Goal: Task Accomplishment & Management: Complete application form

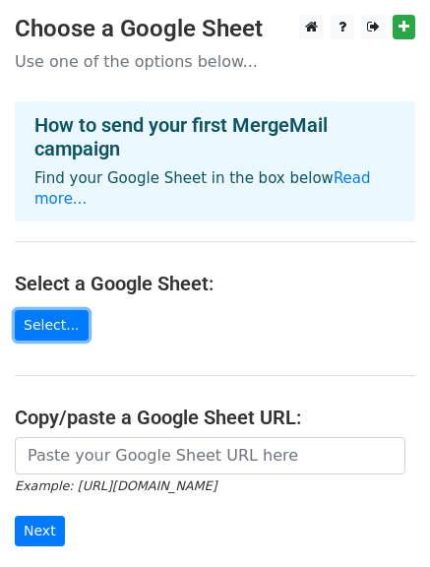
click at [45, 310] on link "Select..." at bounding box center [52, 325] width 74 height 31
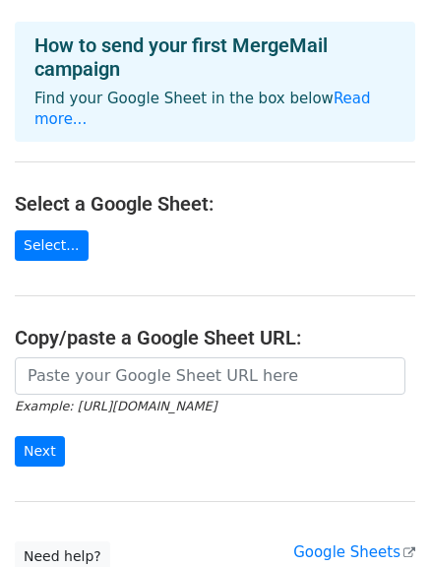
scroll to position [221, 0]
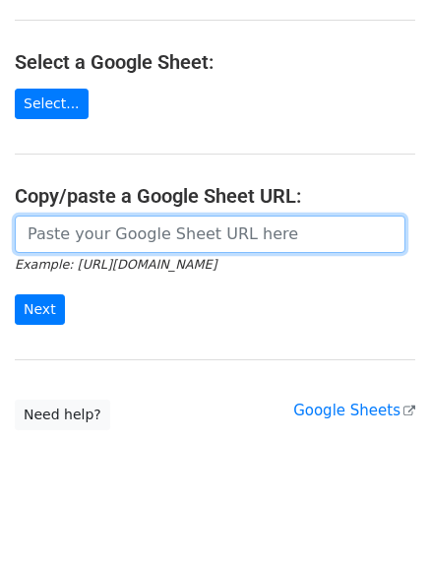
click at [174, 216] on input "url" at bounding box center [210, 234] width 391 height 37
paste input "[URL][DOMAIN_NAME]"
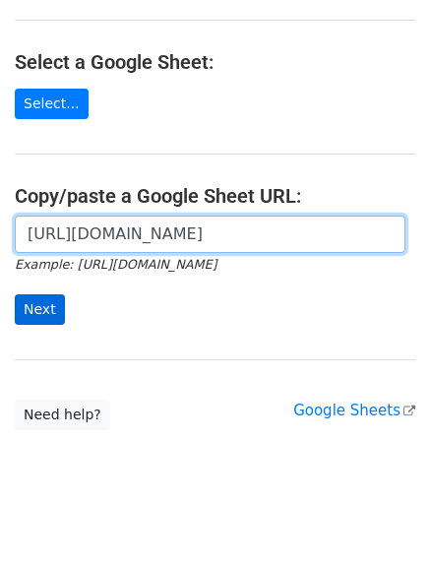
type input "[URL][DOMAIN_NAME]"
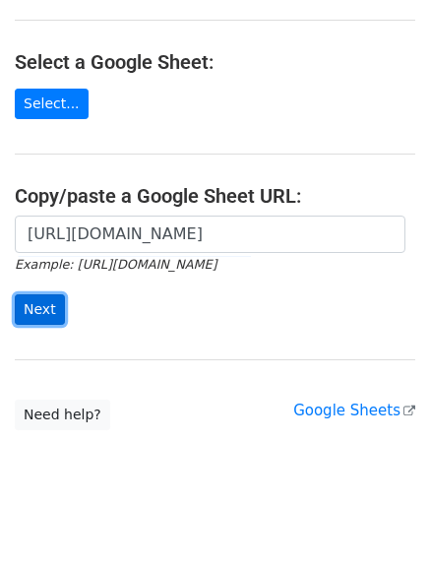
click at [20, 294] on input "Next" at bounding box center [40, 309] width 50 height 31
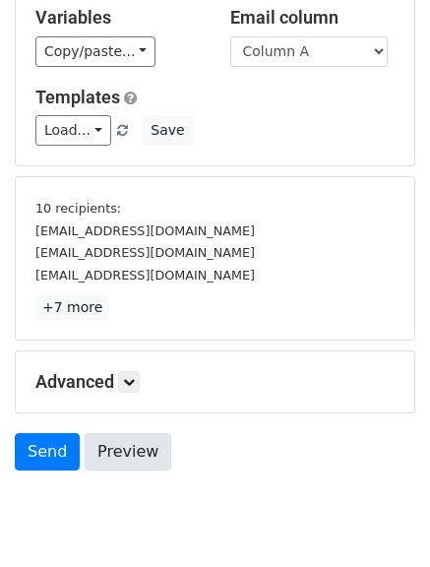
scroll to position [269, 0]
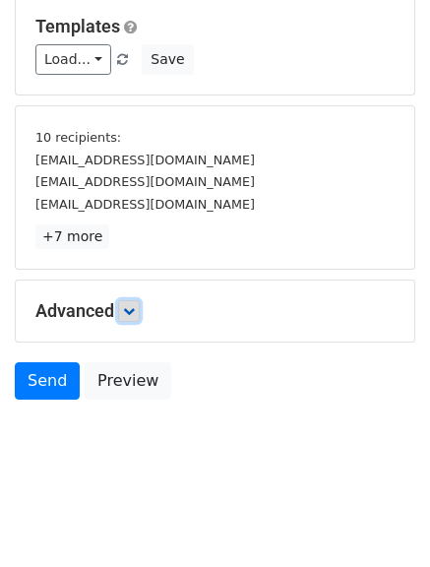
click at [134, 306] on icon at bounding box center [129, 311] width 12 height 12
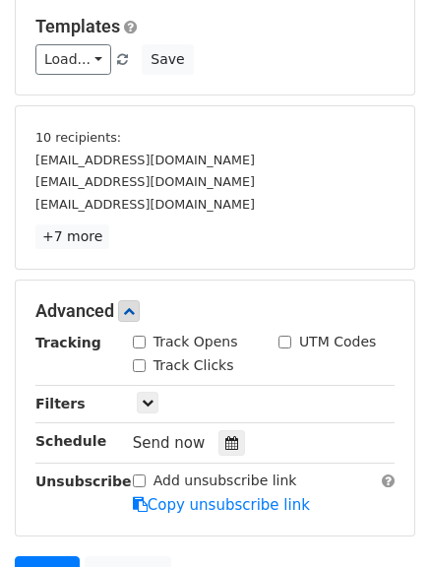
click at [137, 340] on input "Track Opens" at bounding box center [139, 342] width 13 height 13
checkbox input "true"
click at [137, 369] on input "Track Clicks" at bounding box center [139, 365] width 13 height 13
checkbox input "true"
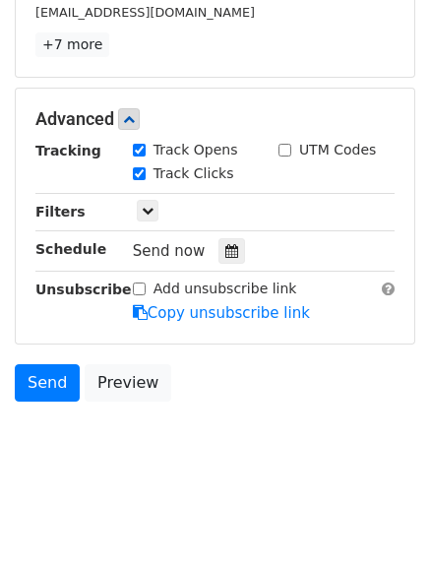
scroll to position [462, 0]
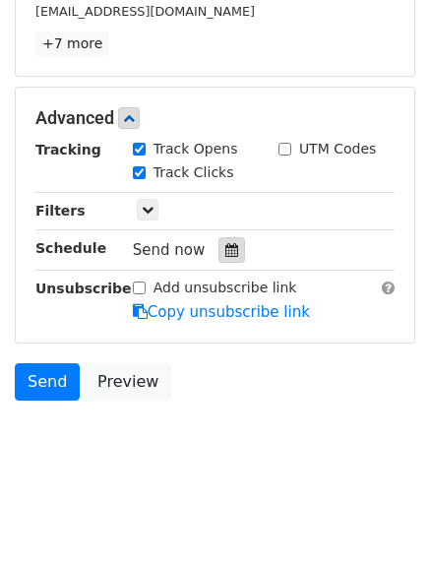
click at [225, 245] on icon at bounding box center [231, 250] width 13 height 14
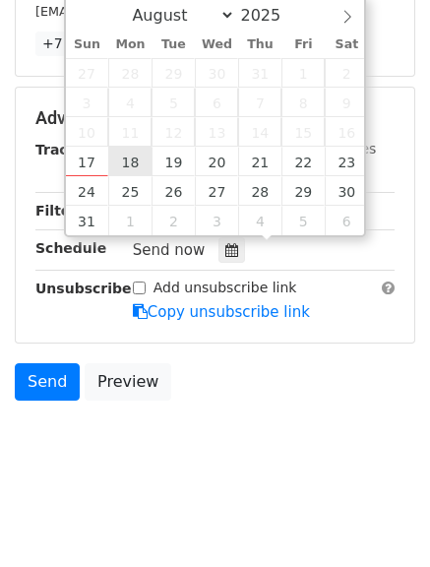
type input "2025-08-18 12:00"
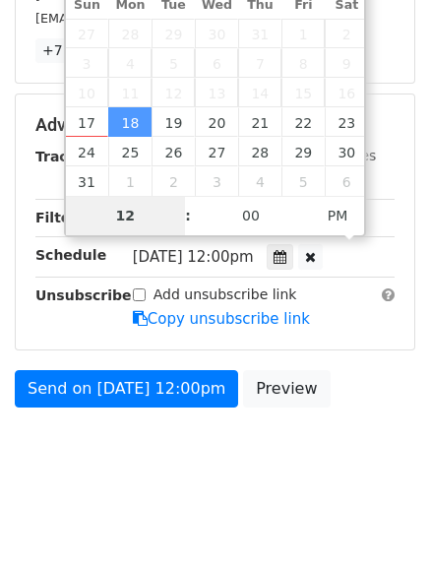
type input "4"
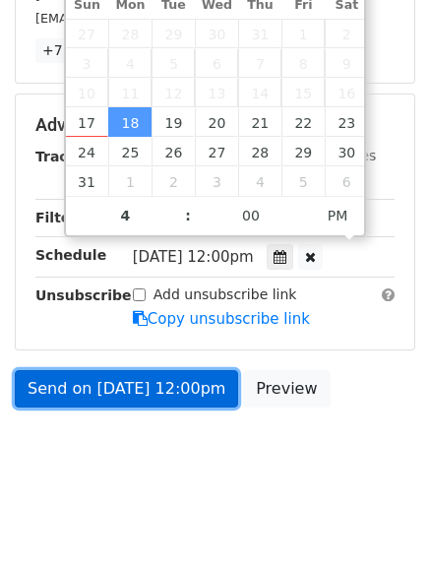
type input "2025-08-18 16:00"
click at [136, 381] on link "Send on Aug 18 at 12:00pm" at bounding box center [126, 388] width 223 height 37
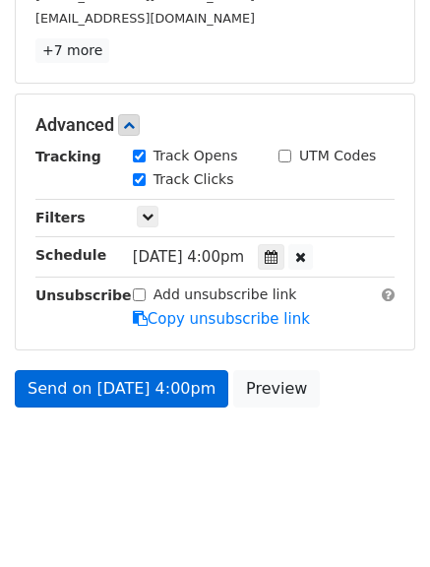
scroll to position [390, 0]
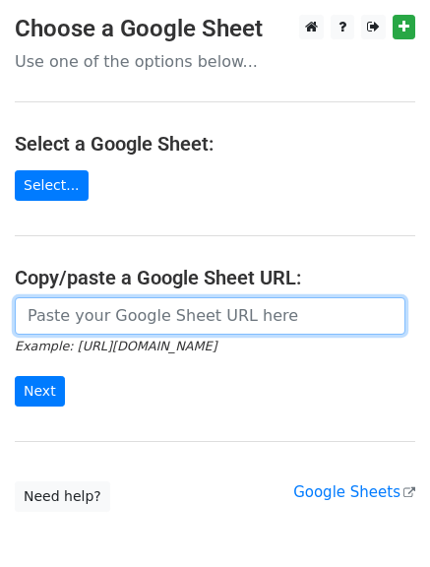
click at [155, 313] on input "url" at bounding box center [210, 315] width 391 height 37
type input "[URL][DOMAIN_NAME]"
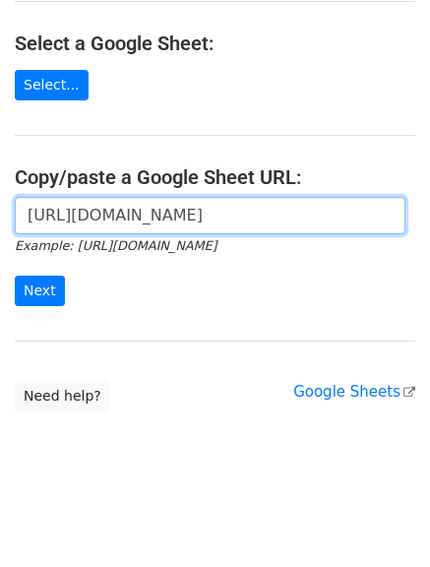
scroll to position [102, 0]
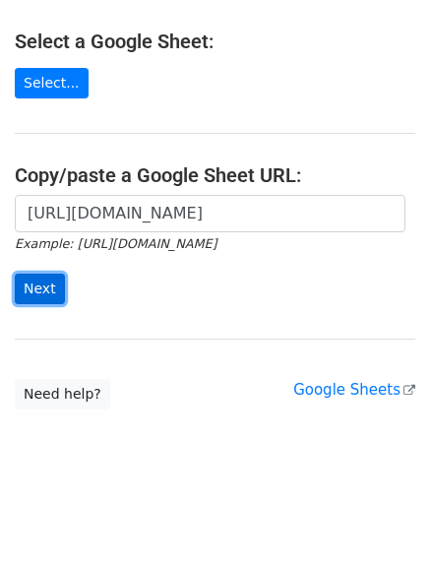
click at [39, 286] on input "Next" at bounding box center [40, 289] width 50 height 31
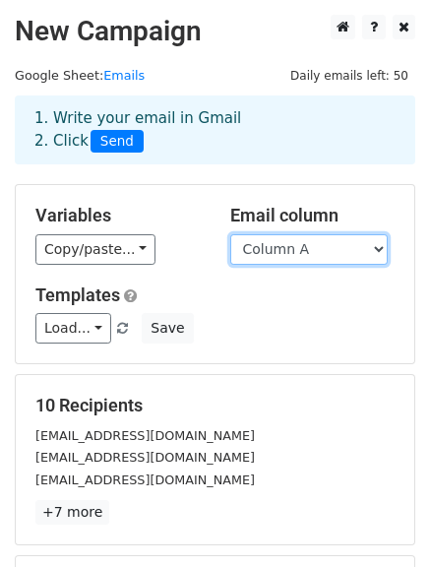
click at [294, 242] on select "Column A Column B Column C" at bounding box center [308, 249] width 157 height 31
select select "Column B"
click at [230, 234] on select "Column A Column B Column C" at bounding box center [308, 249] width 157 height 31
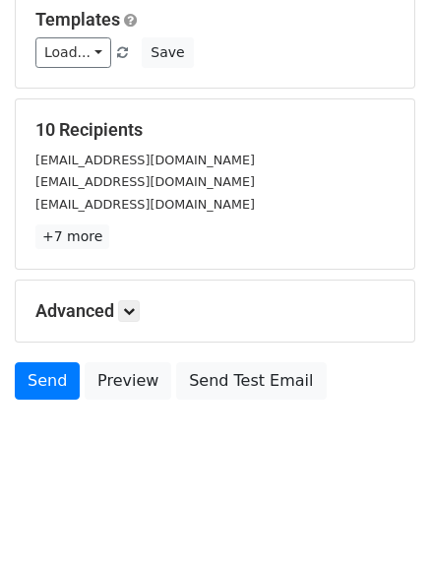
scroll to position [197, 0]
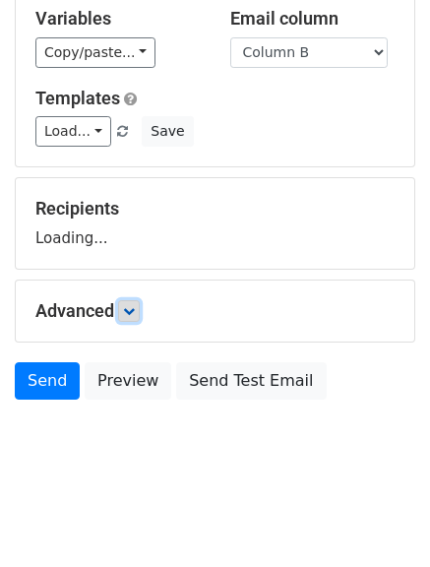
click at [135, 314] on icon at bounding box center [129, 311] width 12 height 12
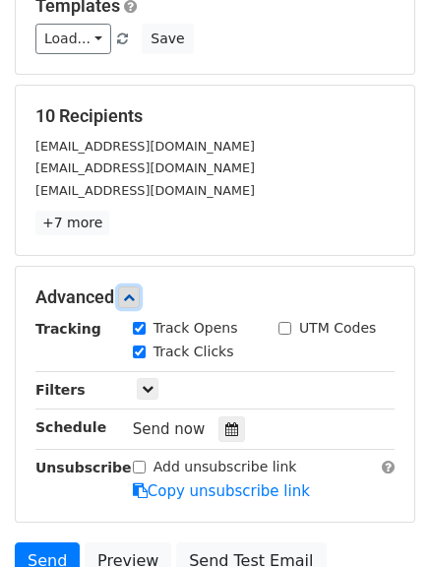
scroll to position [394, 0]
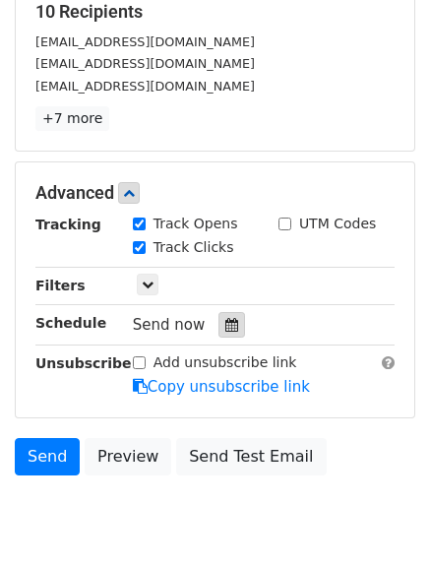
click at [225, 323] on icon at bounding box center [231, 325] width 13 height 14
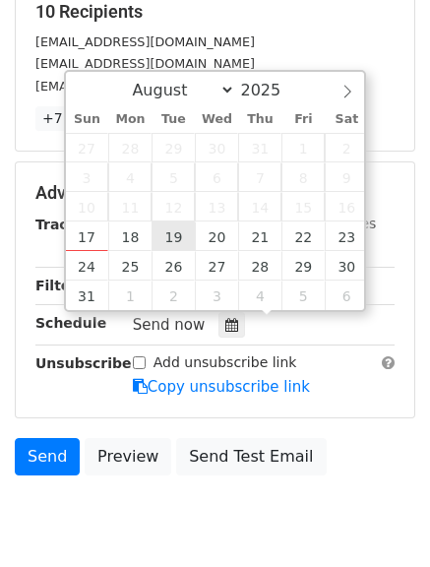
type input "2025-08-19 12:00"
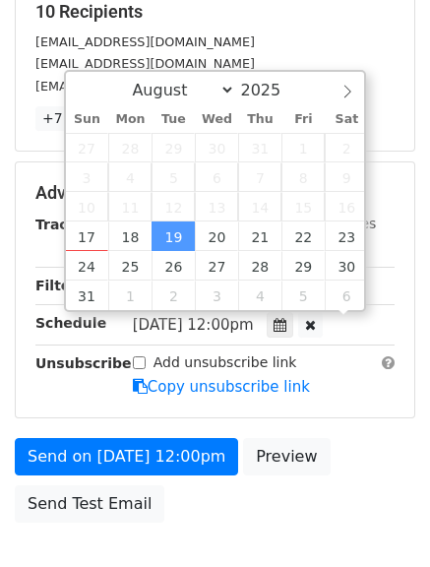
scroll to position [1, 0]
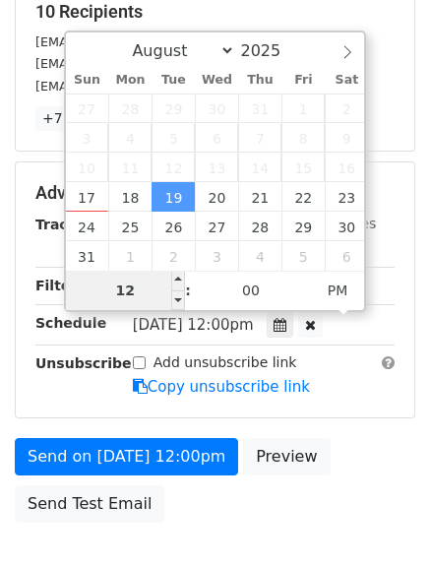
type input "5"
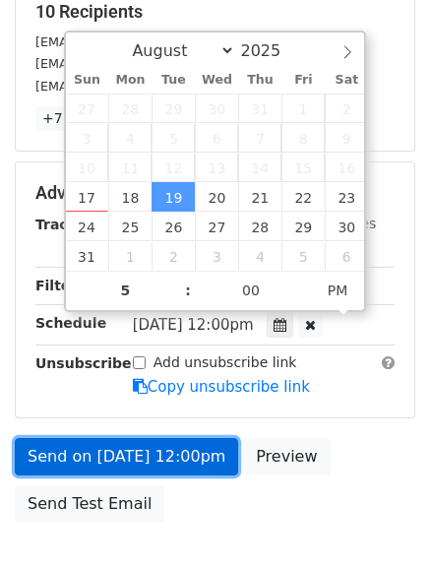
type input "2025-08-19 17:00"
click at [123, 452] on link "Send on Aug 19 at 12:00pm" at bounding box center [126, 456] width 223 height 37
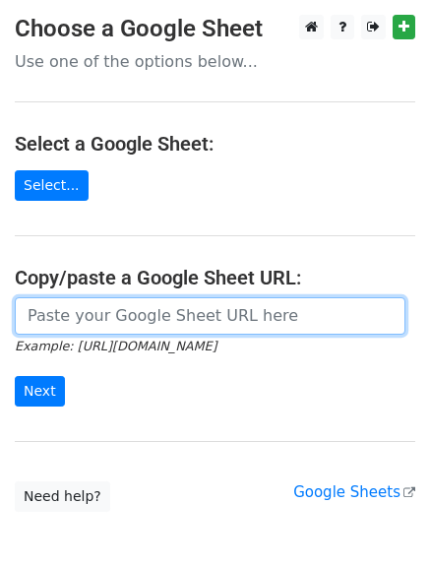
click at [153, 315] on input "url" at bounding box center [210, 315] width 391 height 37
type input "[URL][DOMAIN_NAME]"
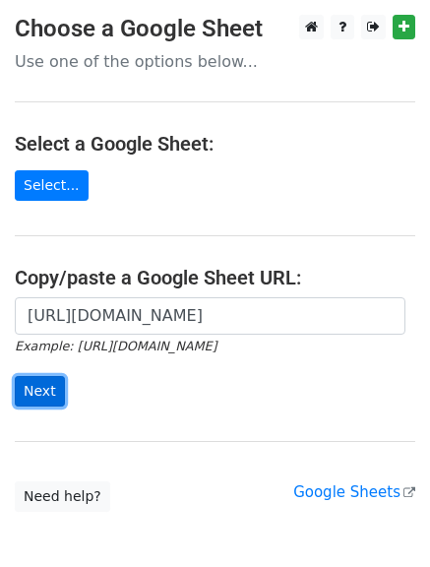
click at [47, 390] on input "Next" at bounding box center [40, 391] width 50 height 31
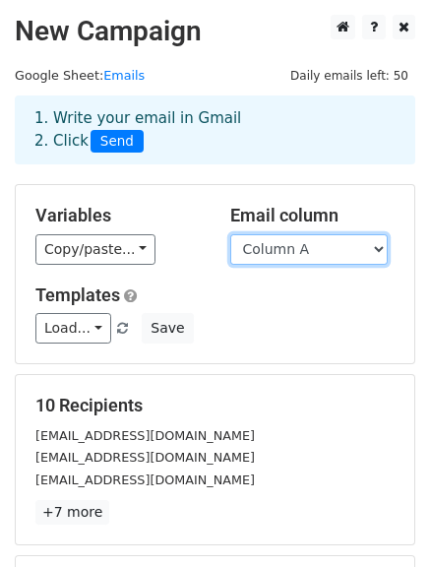
click at [287, 251] on select "Column A Column B Column C" at bounding box center [308, 249] width 157 height 31
select select "Column C"
click at [230, 234] on select "Column A Column B Column C" at bounding box center [308, 249] width 157 height 31
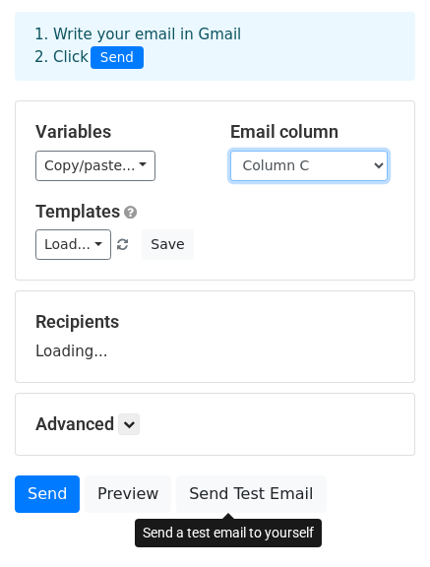
scroll to position [197, 0]
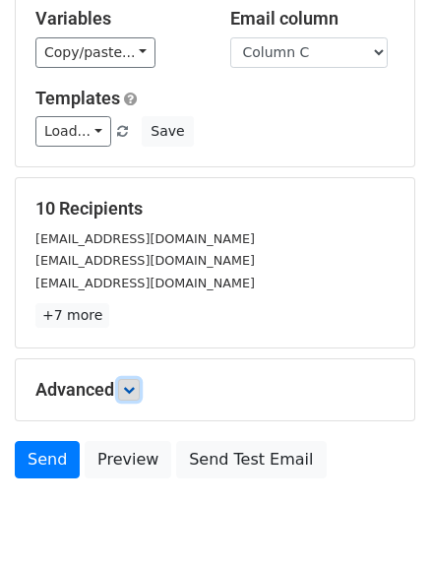
click at [134, 393] on icon at bounding box center [129, 390] width 12 height 12
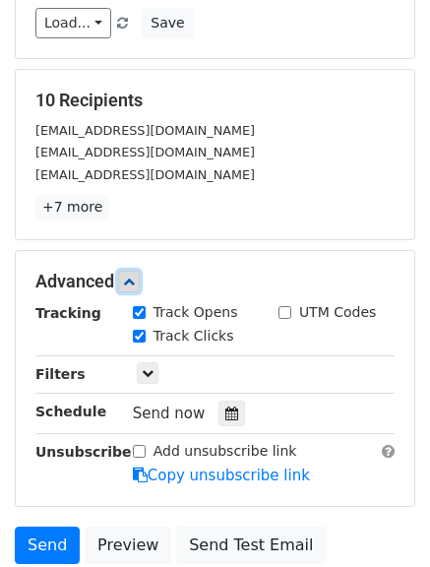
scroll to position [468, 0]
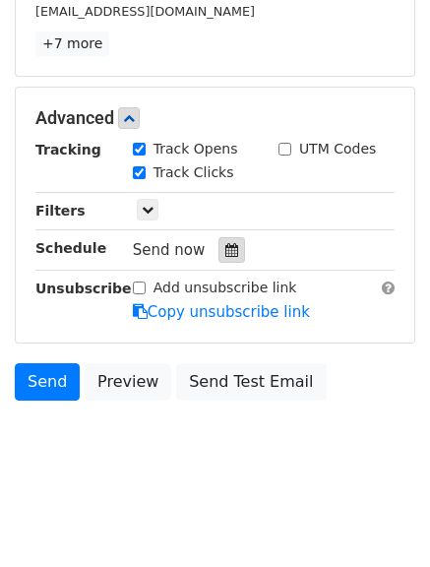
click at [220, 241] on div at bounding box center [231, 250] width 27 height 26
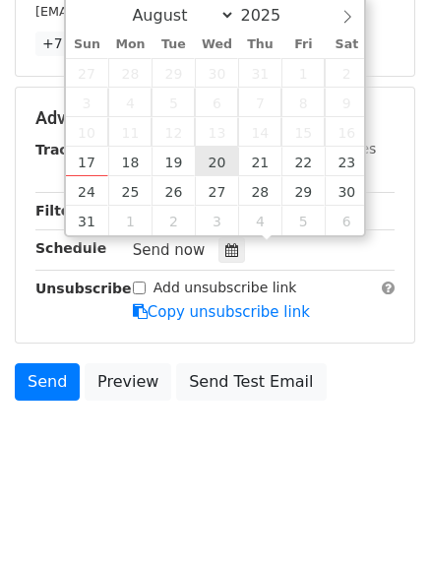
type input "2025-08-20 12:00"
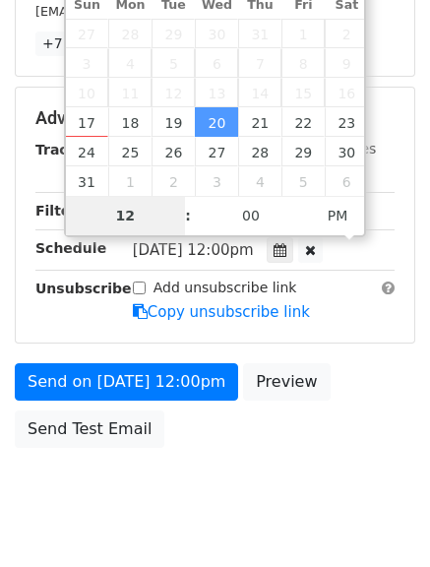
type input "6"
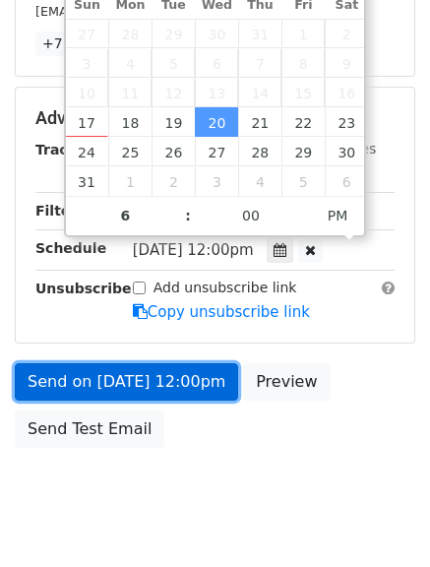
type input "2025-08-20 18:00"
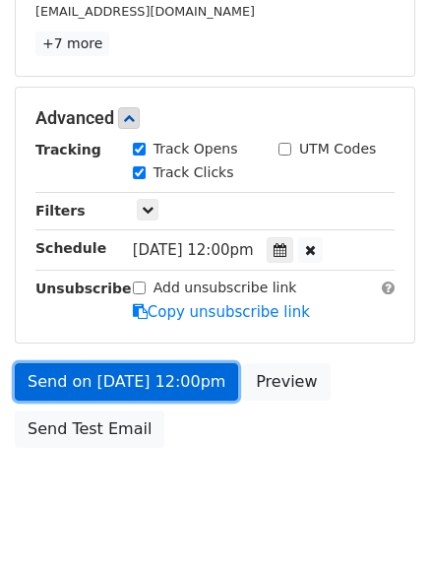
click at [107, 371] on link "Send on Aug 20 at 12:00pm" at bounding box center [126, 381] width 223 height 37
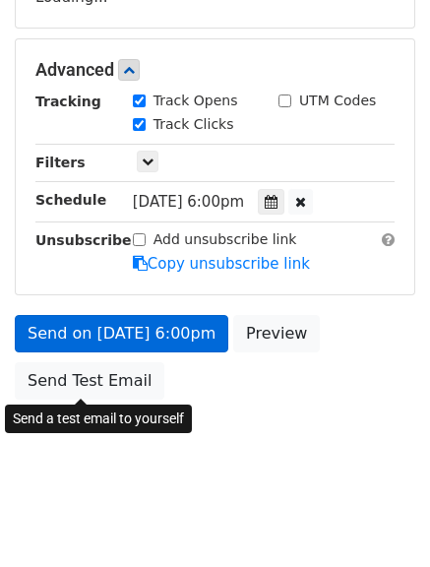
scroll to position [437, 0]
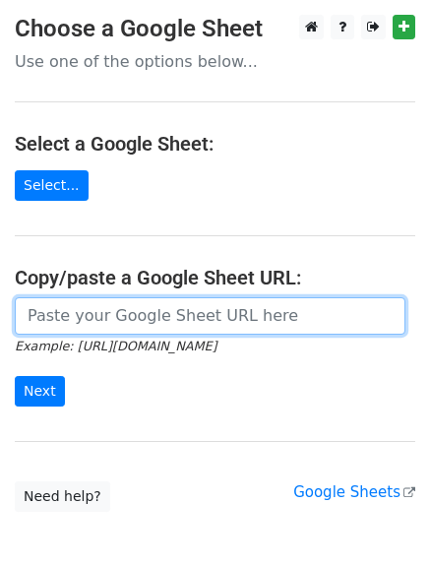
click at [162, 332] on input "url" at bounding box center [210, 315] width 391 height 37
type input "https://docs.google.com/spreadsheets/d/1Es9AO3KD1KNEMvpyXKX34pCSgILpu4H8MaEey-s…"
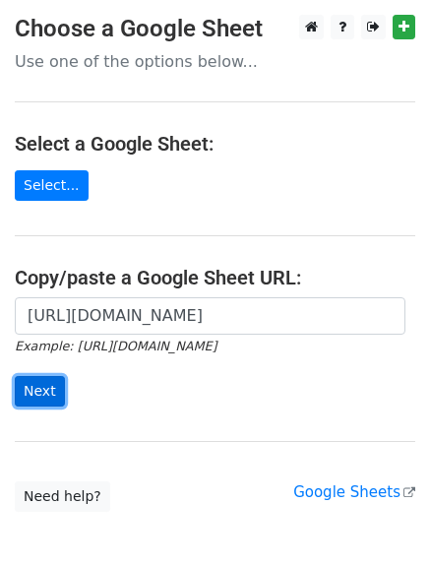
click at [39, 384] on input "Next" at bounding box center [40, 391] width 50 height 31
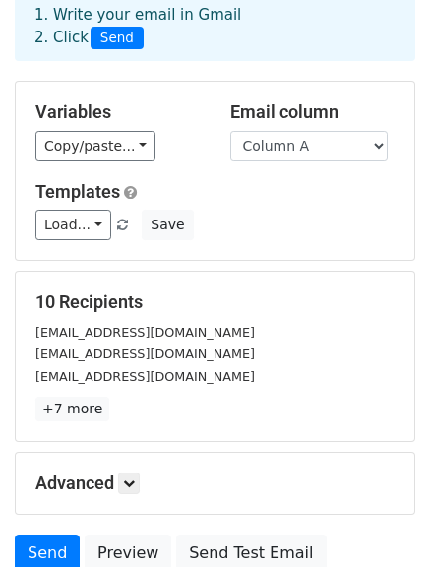
scroll to position [276, 0]
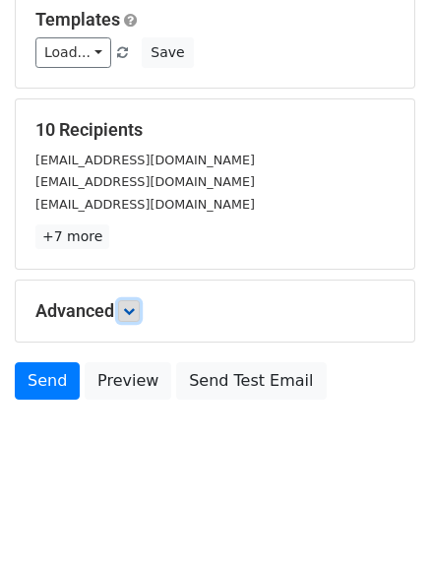
click at [135, 311] on icon at bounding box center [129, 311] width 12 height 12
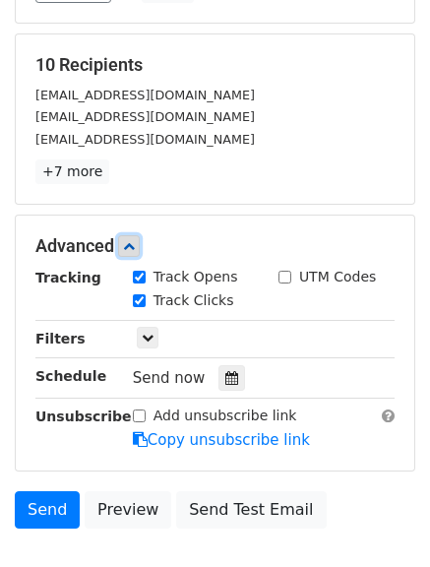
scroll to position [374, 0]
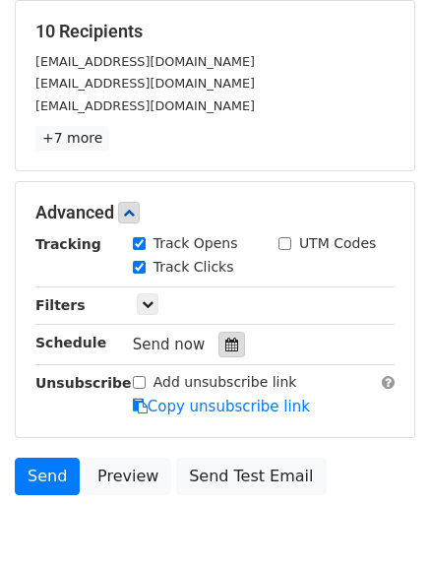
click at [228, 347] on icon at bounding box center [231, 345] width 13 height 14
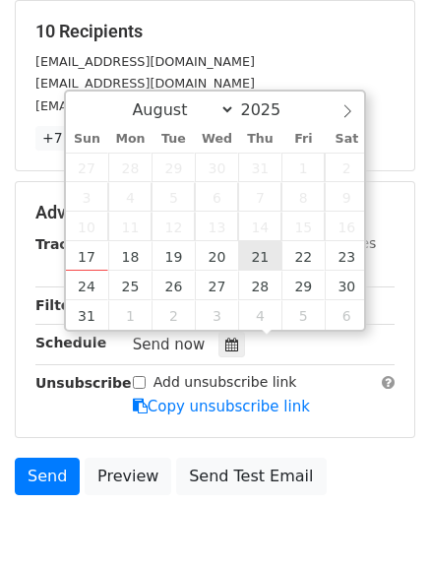
type input "[DATE] 12:00"
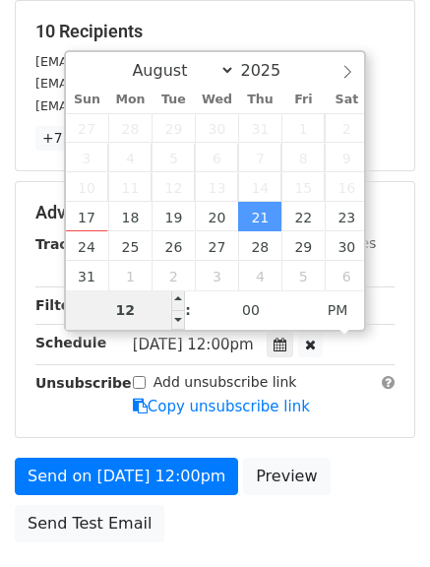
type input "7"
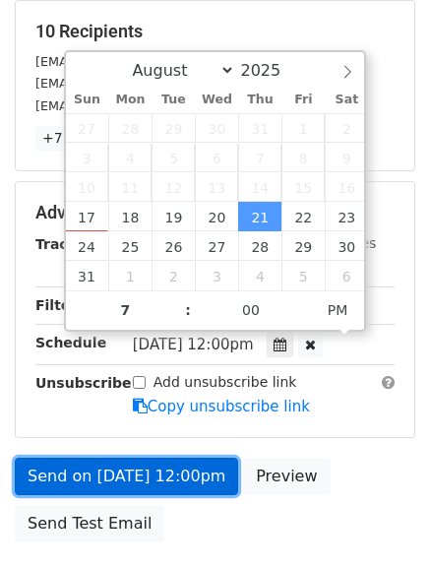
type input "[DATE] 19:00"
click at [121, 473] on link "Send on [DATE] 12:00pm" at bounding box center [126, 476] width 223 height 37
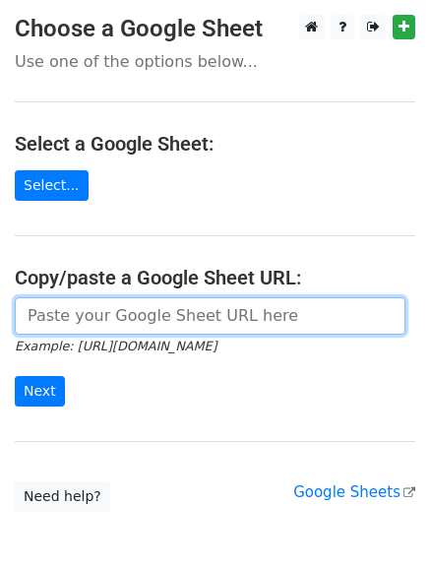
click at [200, 320] on input "url" at bounding box center [210, 315] width 391 height 37
type input "[URL][DOMAIN_NAME]"
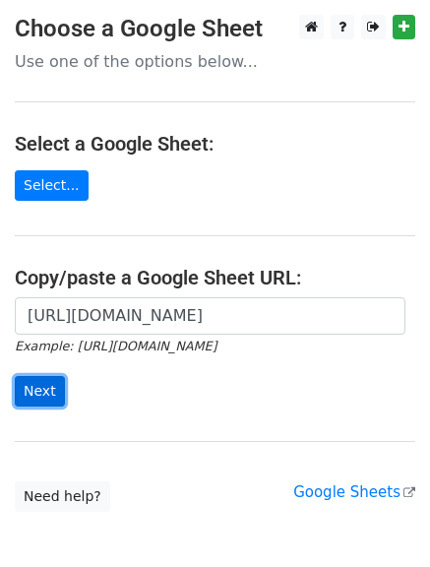
click at [29, 382] on input "Next" at bounding box center [40, 391] width 50 height 31
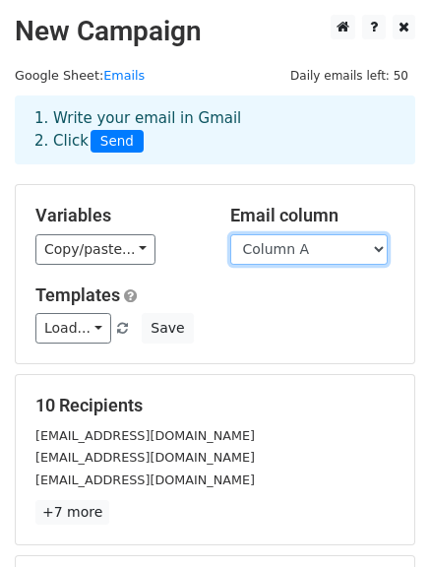
click at [277, 251] on select "Column A Column B Column C" at bounding box center [308, 249] width 157 height 31
select select "Column B"
click at [230, 234] on select "Column A Column B Column C" at bounding box center [308, 249] width 157 height 31
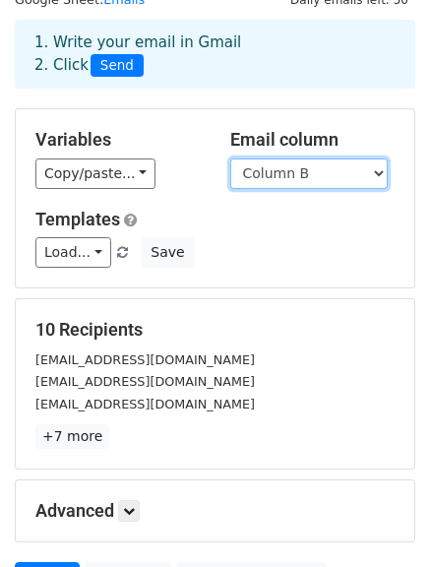
scroll to position [197, 0]
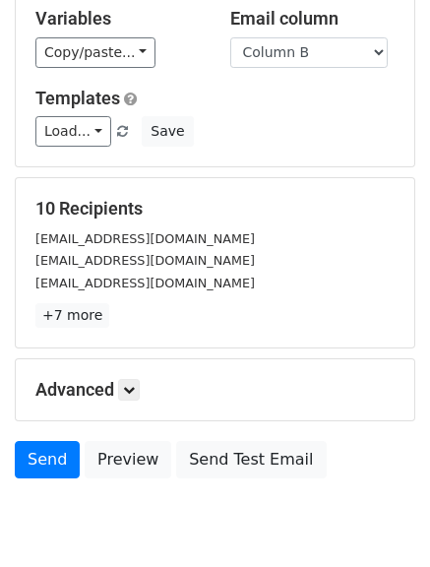
click at [131, 311] on p "+7 more" at bounding box center [214, 315] width 359 height 25
click at [135, 393] on icon at bounding box center [129, 390] width 12 height 12
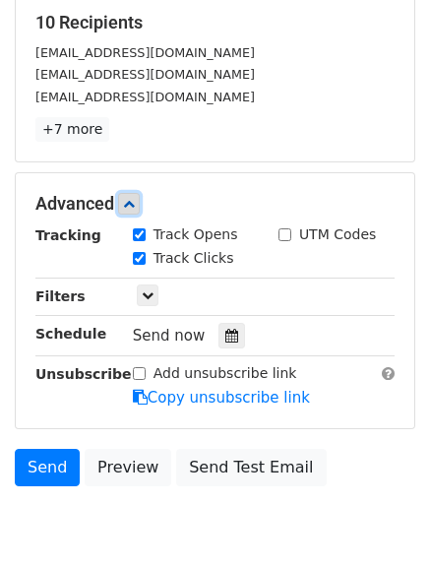
scroll to position [394, 0]
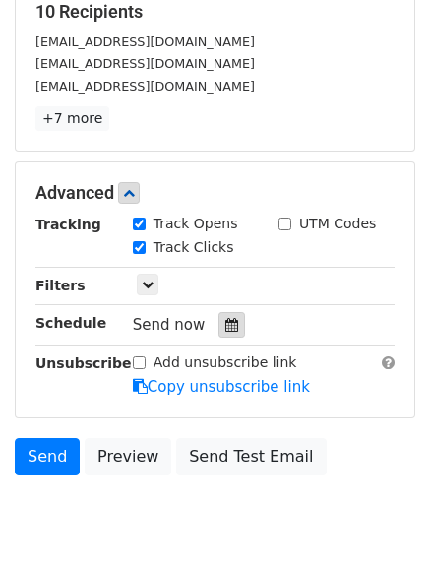
click at [225, 320] on icon at bounding box center [231, 325] width 13 height 14
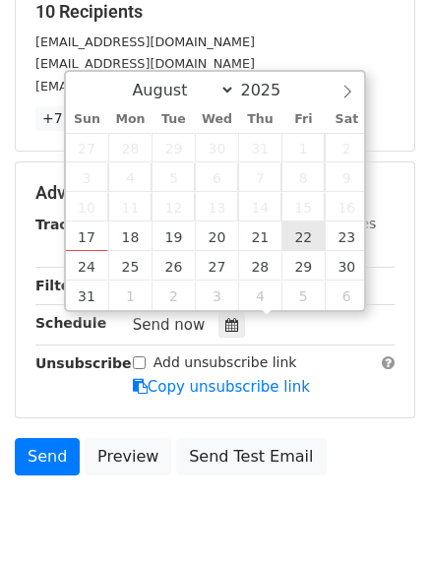
type input "[DATE] 12:00"
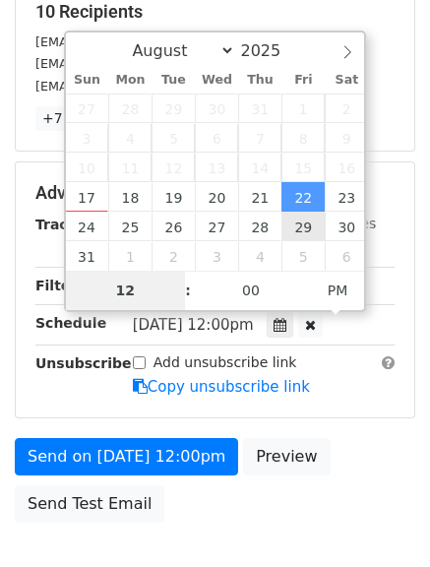
type input "8"
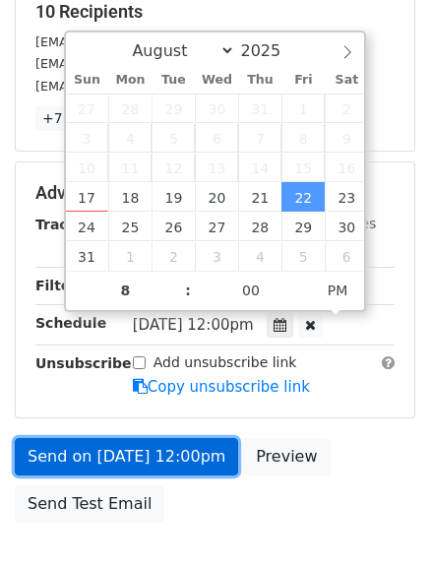
type input "[DATE] 20:00"
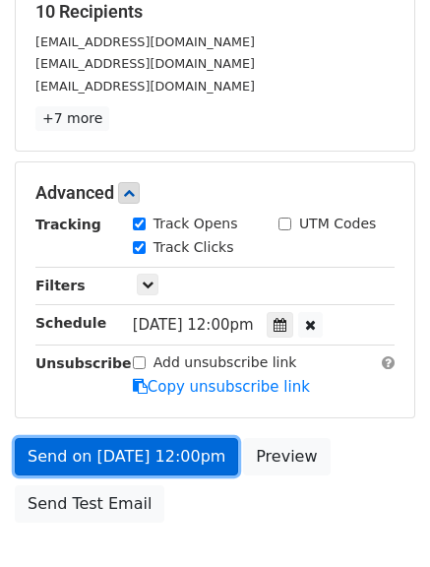
click at [145, 446] on link "Send on [DATE] 12:00pm" at bounding box center [126, 456] width 223 height 37
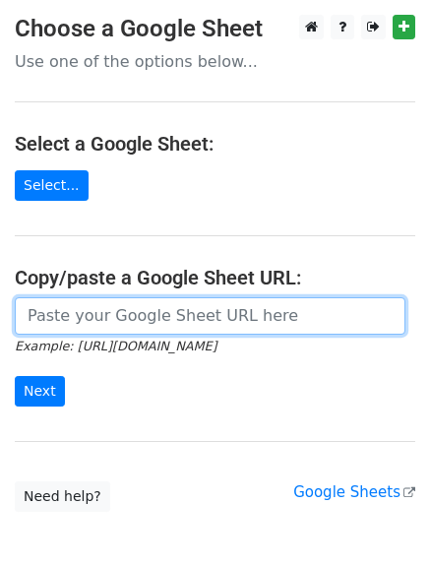
click at [127, 311] on input "url" at bounding box center [210, 315] width 391 height 37
type input "[URL][DOMAIN_NAME]"
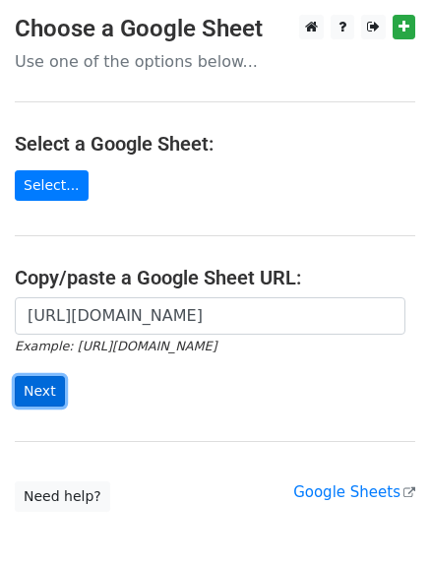
click at [31, 390] on input "Next" at bounding box center [40, 391] width 50 height 31
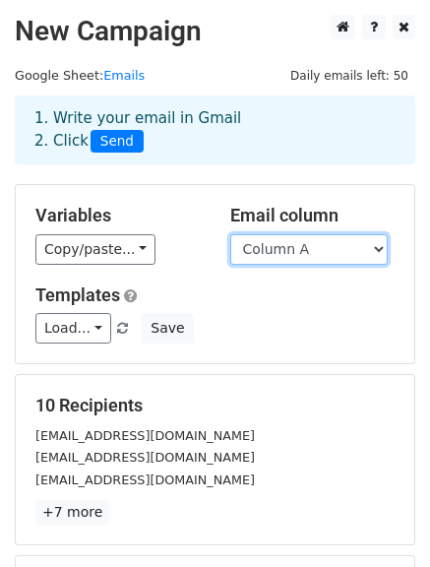
click at [276, 243] on select "Column A Column B Column C" at bounding box center [308, 249] width 157 height 31
select select "Column C"
click at [230, 234] on select "Column A Column B Column C" at bounding box center [308, 249] width 157 height 31
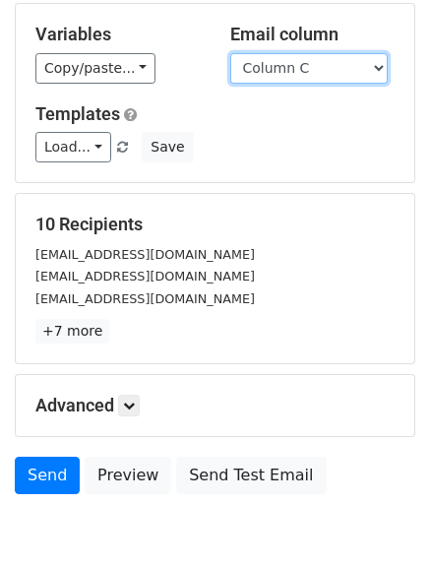
scroll to position [197, 0]
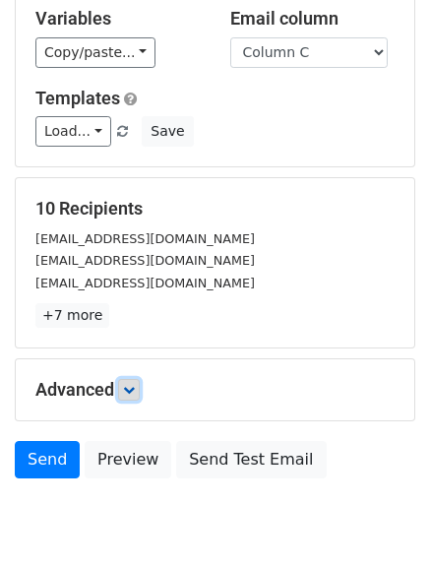
click at [132, 400] on link at bounding box center [129, 390] width 22 height 22
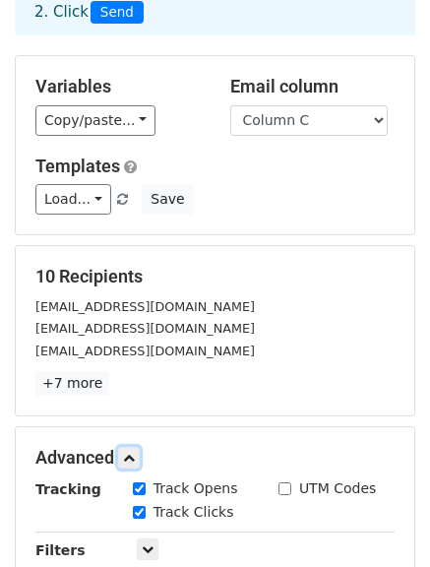
scroll to position [0, 0]
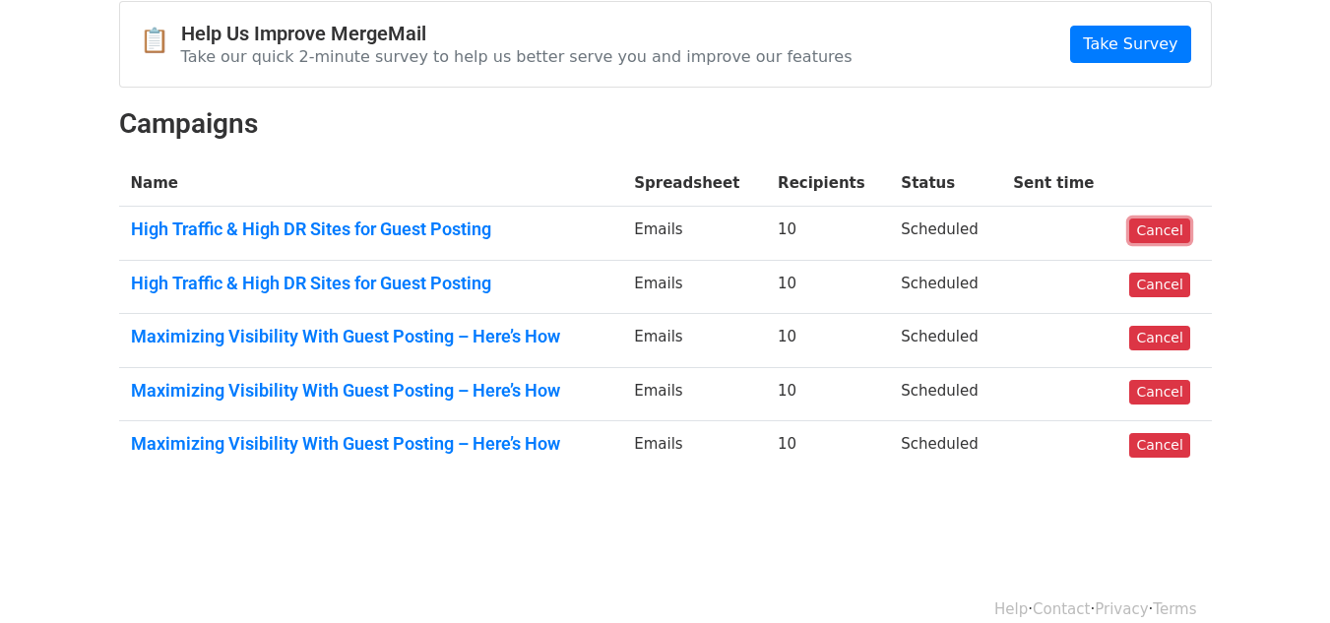
click at [1158, 226] on link "Cancel" at bounding box center [1159, 230] width 60 height 25
click at [1151, 276] on link "Cancel" at bounding box center [1159, 285] width 60 height 25
